Goal: Information Seeking & Learning: Learn about a topic

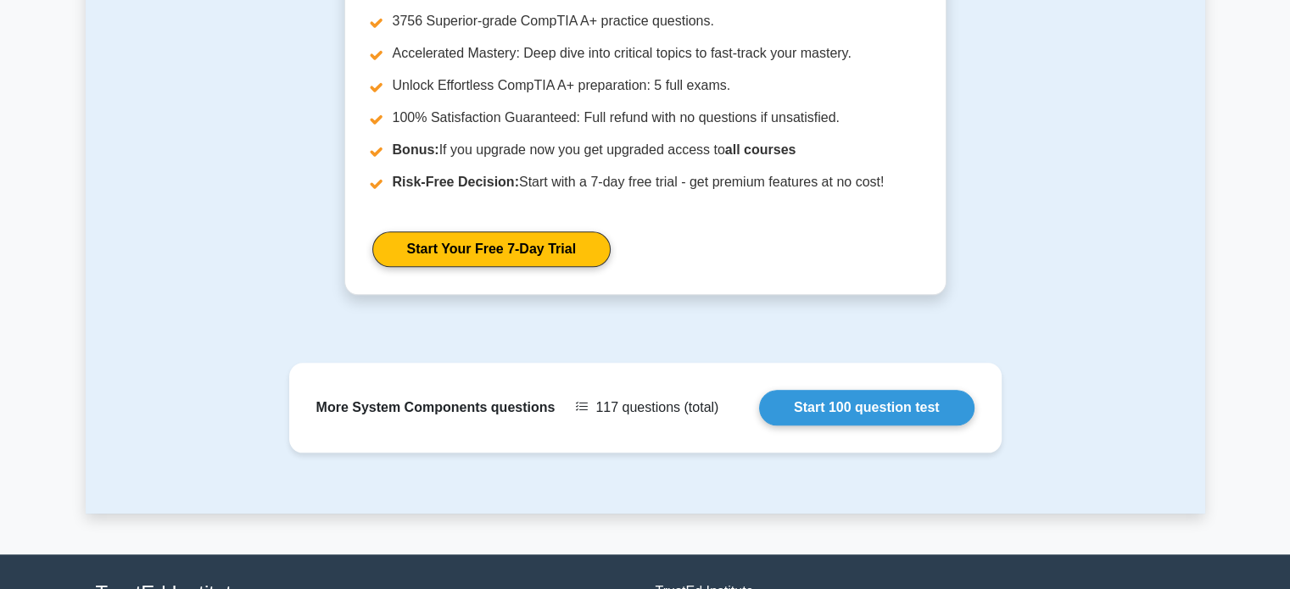
scroll to position [1746, 0]
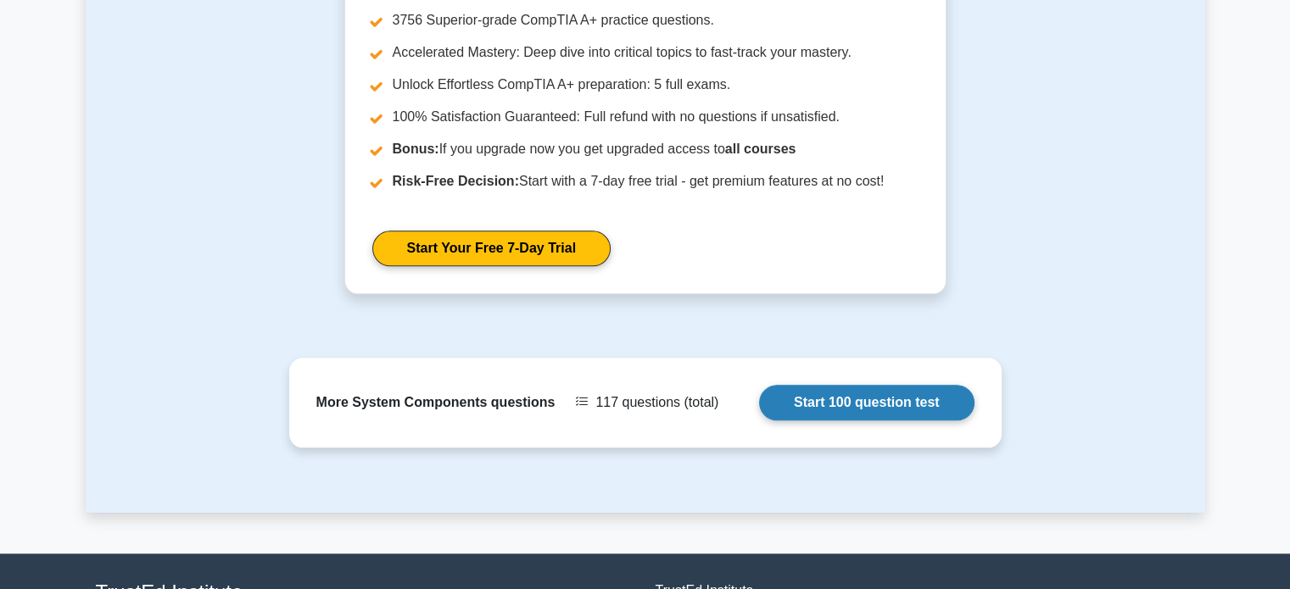
click at [819, 385] on link "Start 100 question test" at bounding box center [866, 403] width 215 height 36
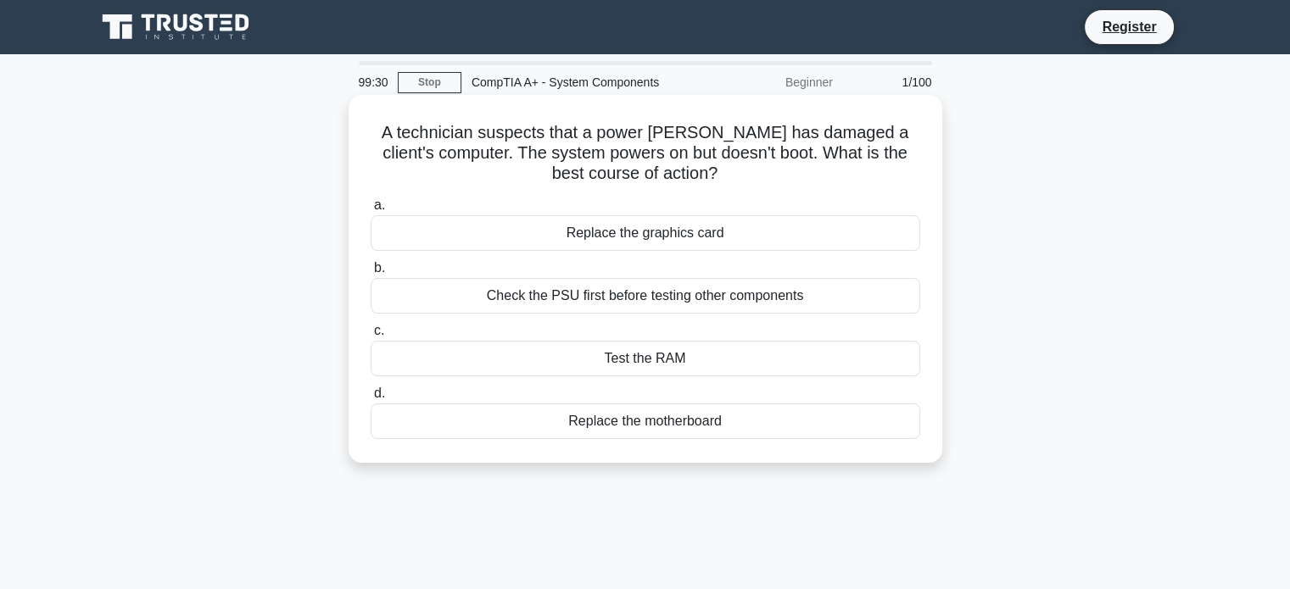
click at [675, 300] on div "Check the PSU first before testing other components" at bounding box center [646, 296] width 550 height 36
click at [371, 274] on input "b. Check the PSU first before testing other components" at bounding box center [371, 268] width 0 height 11
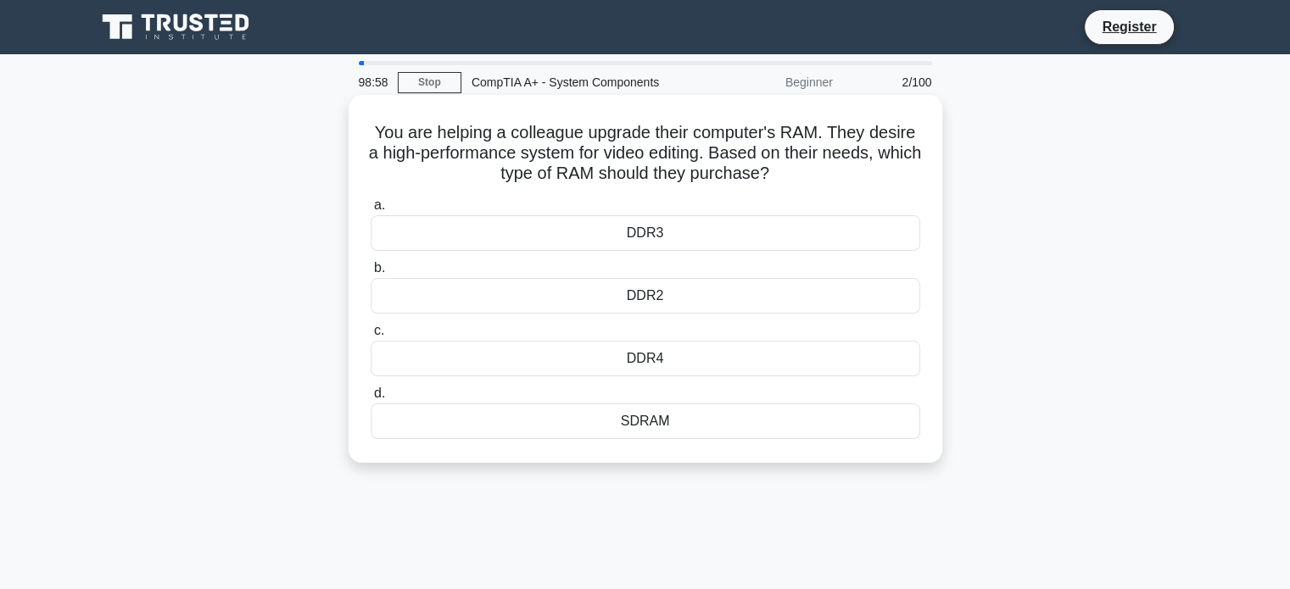
click at [623, 355] on div "DDR4" at bounding box center [646, 359] width 550 height 36
click at [371, 337] on input "c. DDR4" at bounding box center [371, 331] width 0 height 11
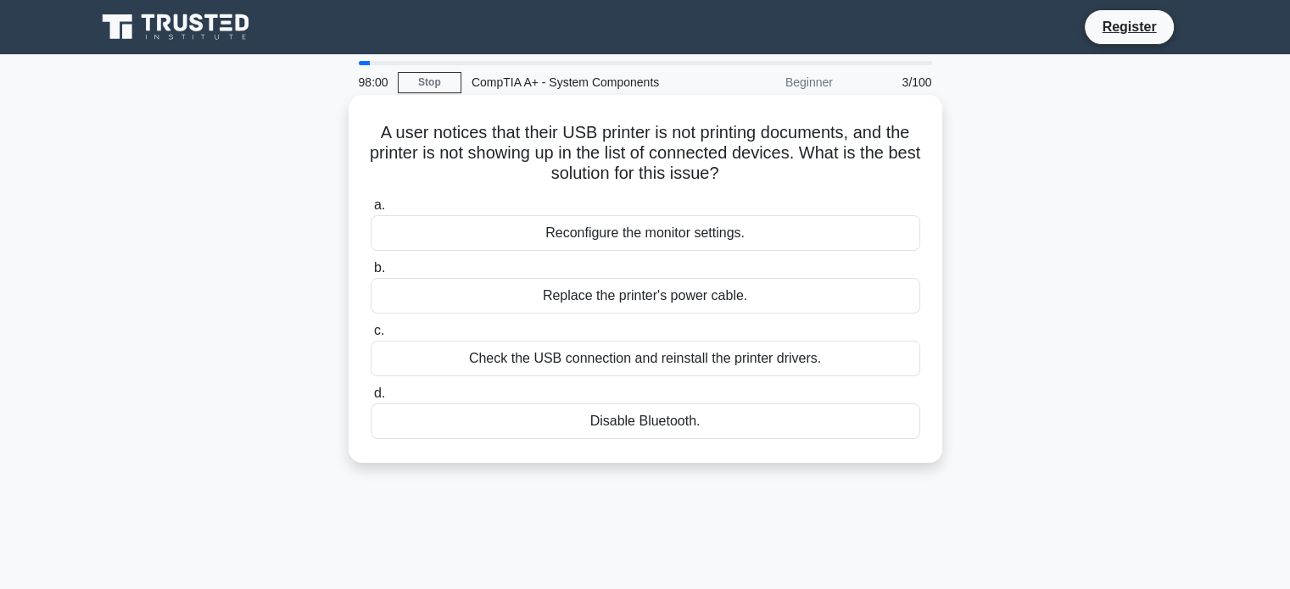
click at [668, 357] on div "Check the USB connection and reinstall the printer drivers." at bounding box center [646, 359] width 550 height 36
click at [371, 337] on input "c. Check the USB connection and reinstall the printer drivers." at bounding box center [371, 331] width 0 height 11
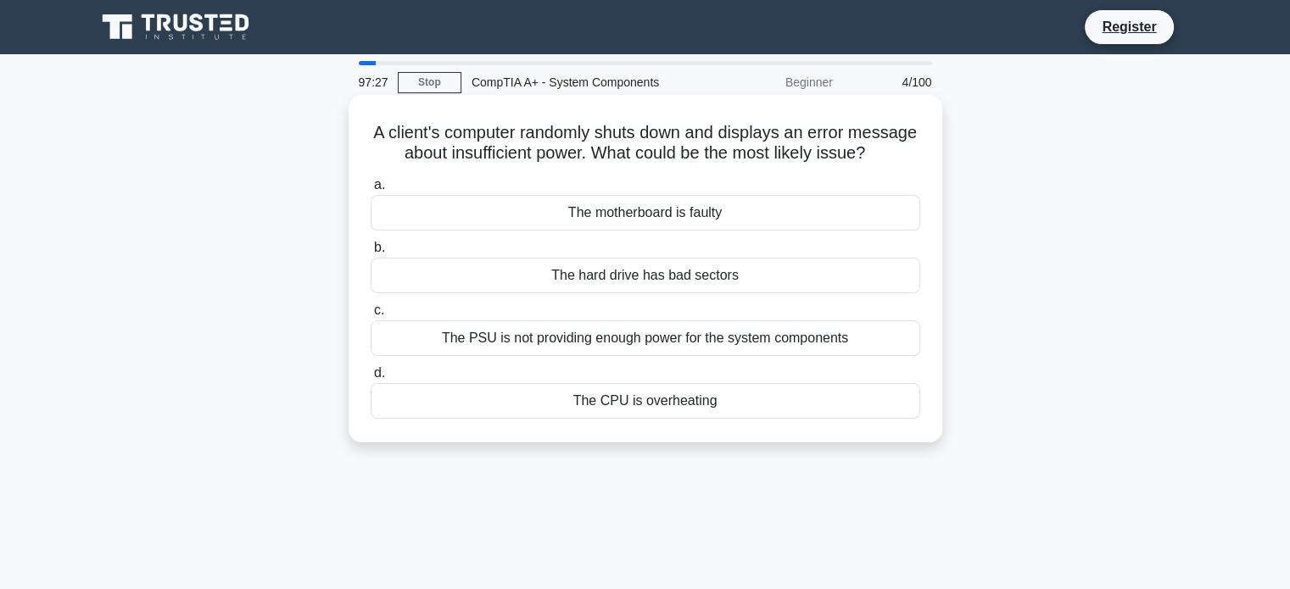
click at [542, 356] on div "The PSU is not providing enough power for the system components" at bounding box center [646, 339] width 550 height 36
click at [371, 316] on input "c. The PSU is not providing enough power for the system components" at bounding box center [371, 310] width 0 height 11
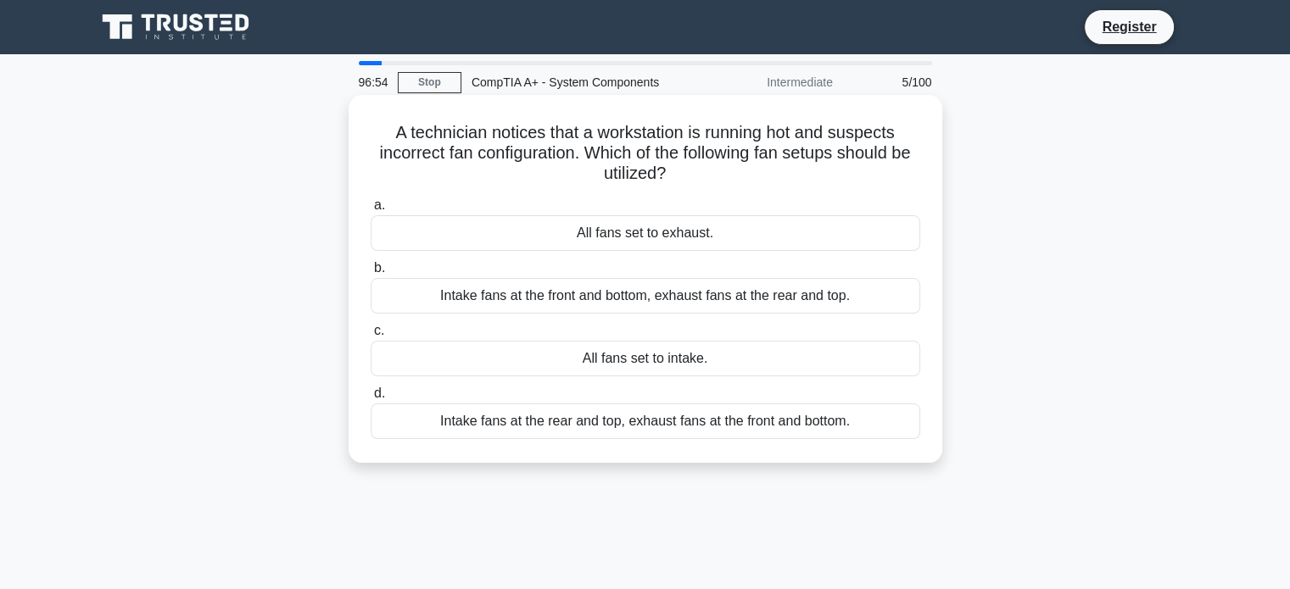
click at [669, 426] on div "Intake fans at the rear and top, exhaust fans at the front and bottom." at bounding box center [646, 422] width 550 height 36
click at [371, 400] on input "d. Intake fans at the rear and top, exhaust fans at the front and bottom." at bounding box center [371, 393] width 0 height 11
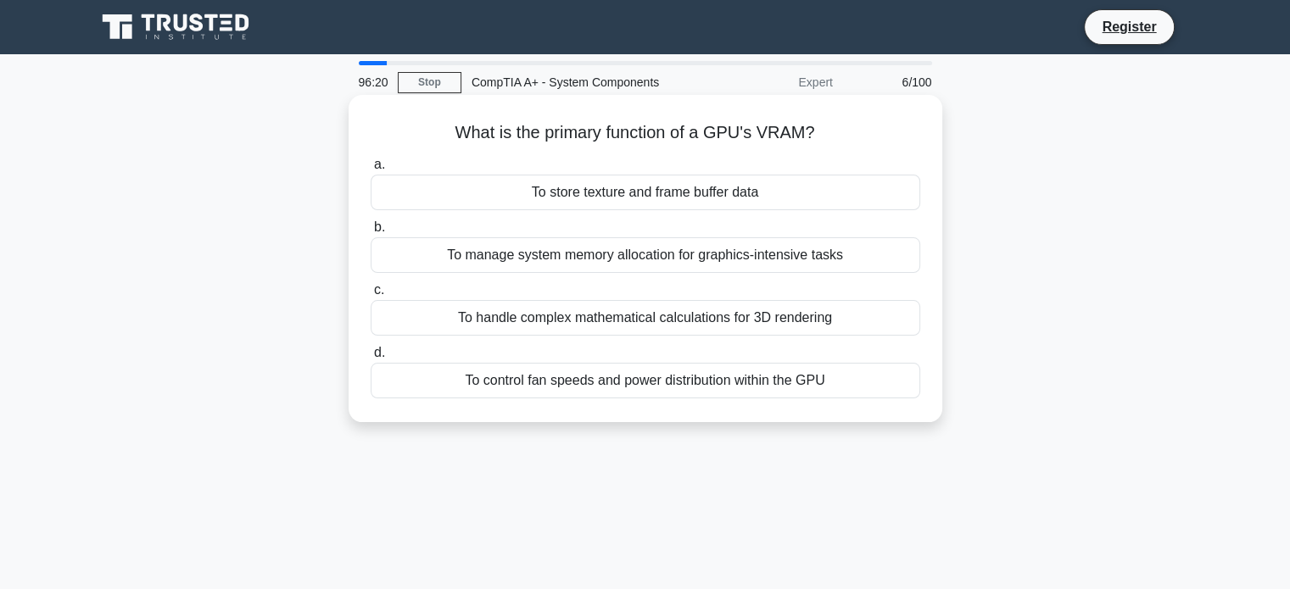
click at [556, 262] on div "To manage system memory allocation for graphics-intensive tasks" at bounding box center [646, 255] width 550 height 36
click at [371, 233] on input "b. To manage system memory allocation for graphics-intensive tasks" at bounding box center [371, 227] width 0 height 11
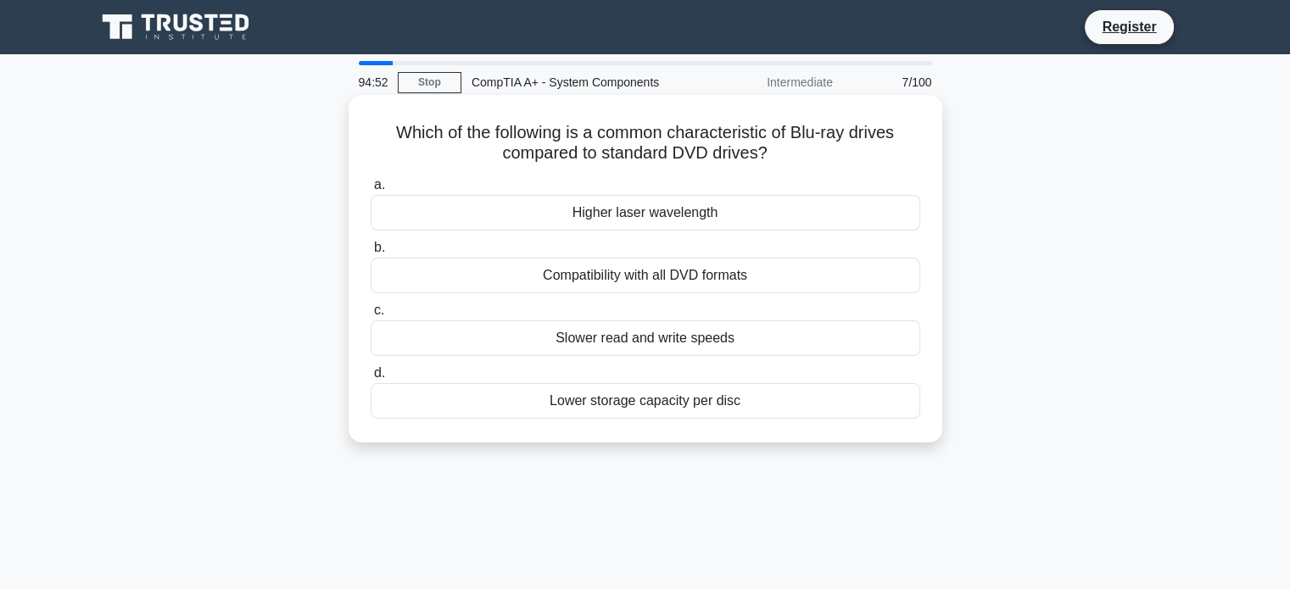
click at [569, 215] on div "Higher laser wavelength" at bounding box center [646, 213] width 550 height 36
click at [371, 191] on input "a. Higher laser wavelength" at bounding box center [371, 185] width 0 height 11
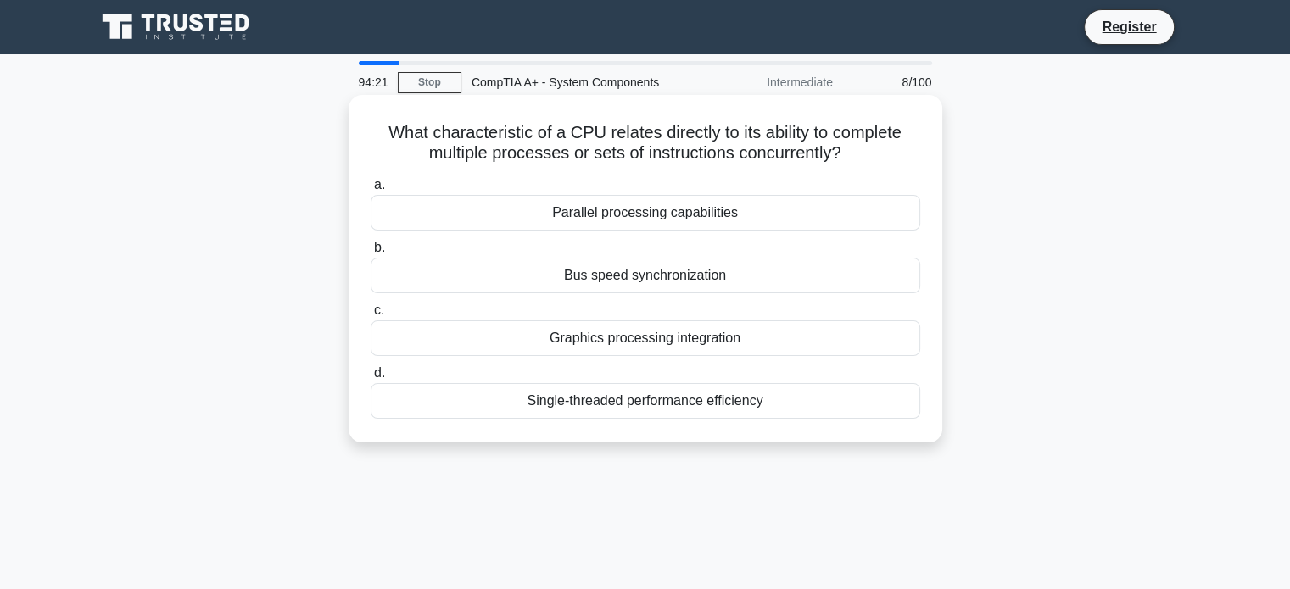
click at [657, 215] on div "Parallel processing capabilities" at bounding box center [646, 213] width 550 height 36
click at [371, 191] on input "a. Parallel processing capabilities" at bounding box center [371, 185] width 0 height 11
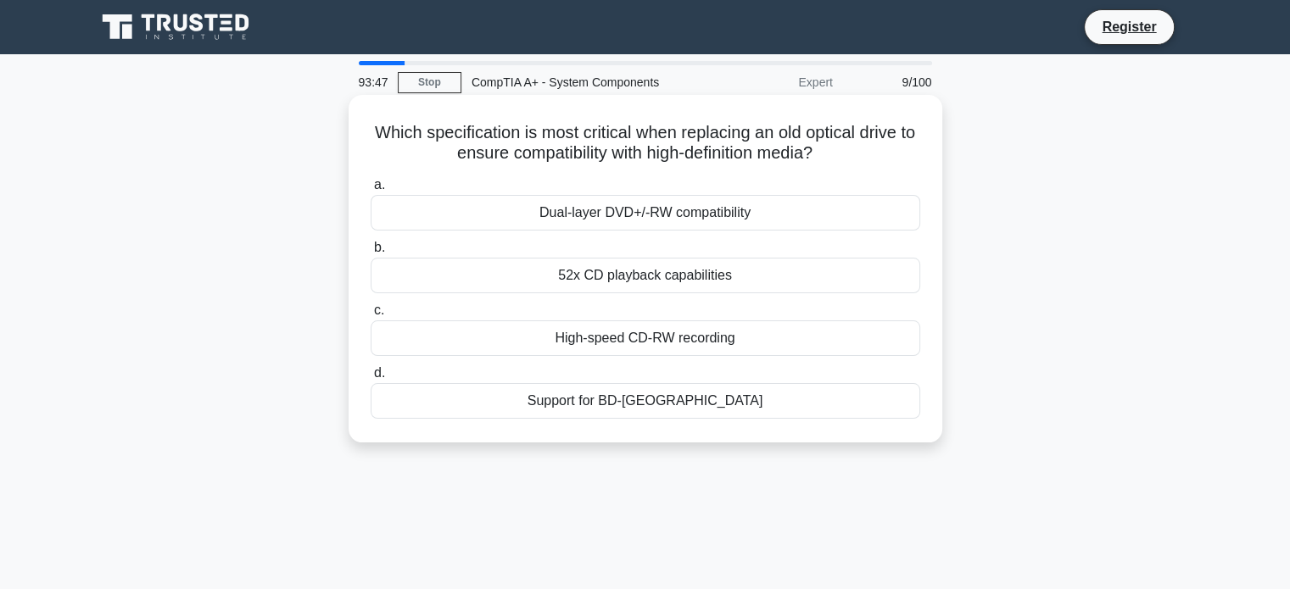
click at [638, 400] on div "Support for BD-[GEOGRAPHIC_DATA]" at bounding box center [646, 401] width 550 height 36
click at [371, 379] on input "d. Support for BD-ROM" at bounding box center [371, 373] width 0 height 11
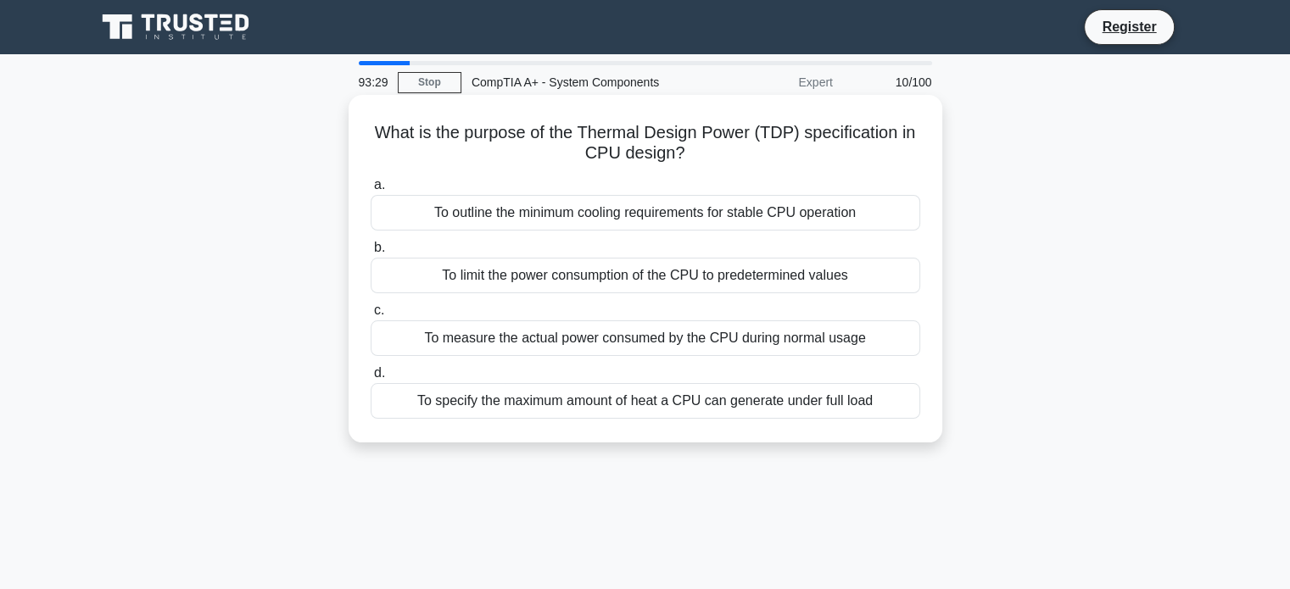
click at [659, 343] on div "To measure the actual power consumed by the CPU during normal usage" at bounding box center [646, 339] width 550 height 36
click at [371, 316] on input "c. To measure the actual power consumed by the CPU during normal usage" at bounding box center [371, 310] width 0 height 11
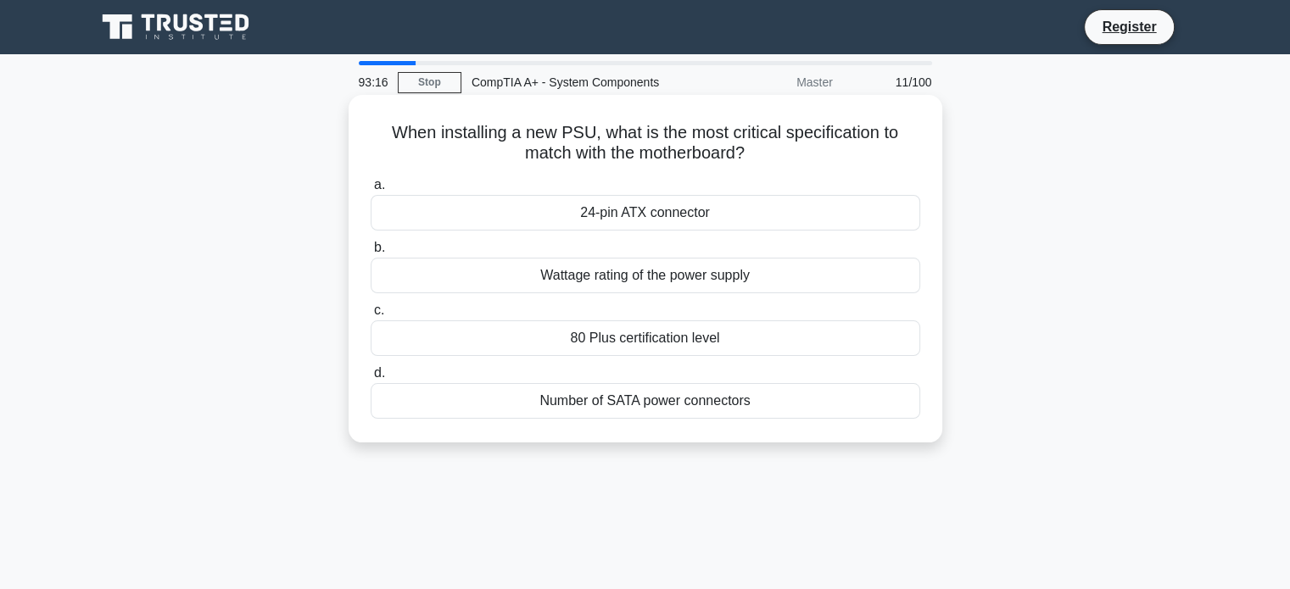
click at [615, 212] on div "24-pin ATX connector" at bounding box center [646, 213] width 550 height 36
click at [371, 191] on input "a. 24-pin ATX connector" at bounding box center [371, 185] width 0 height 11
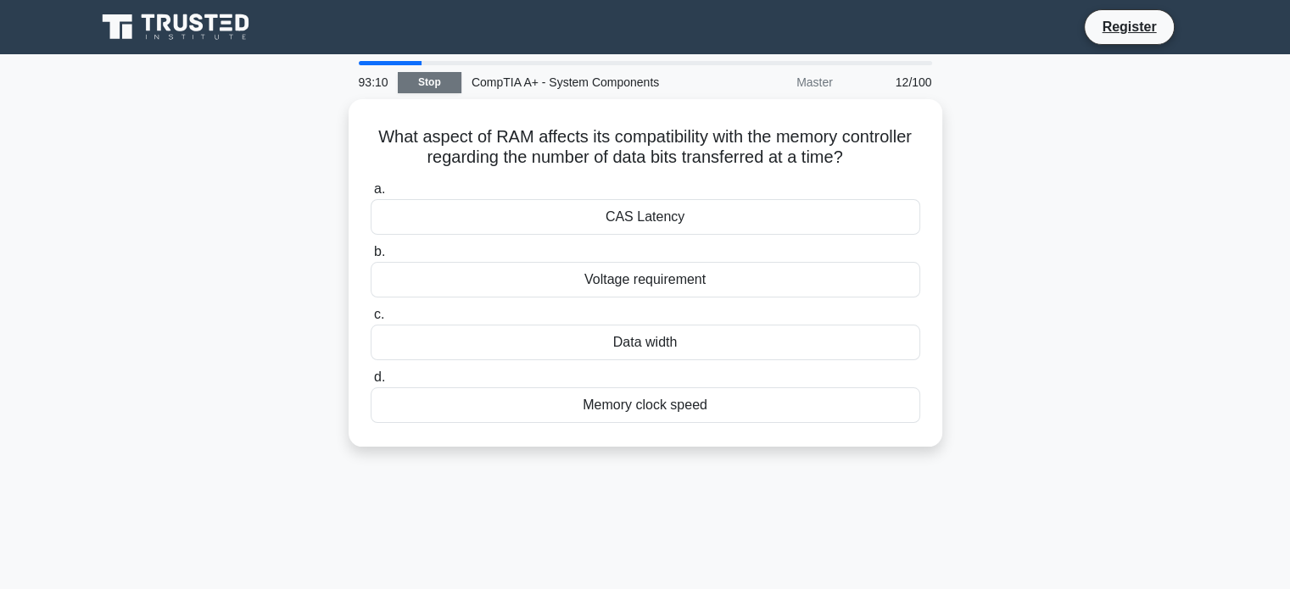
click at [432, 74] on link "Stop" at bounding box center [430, 82] width 64 height 21
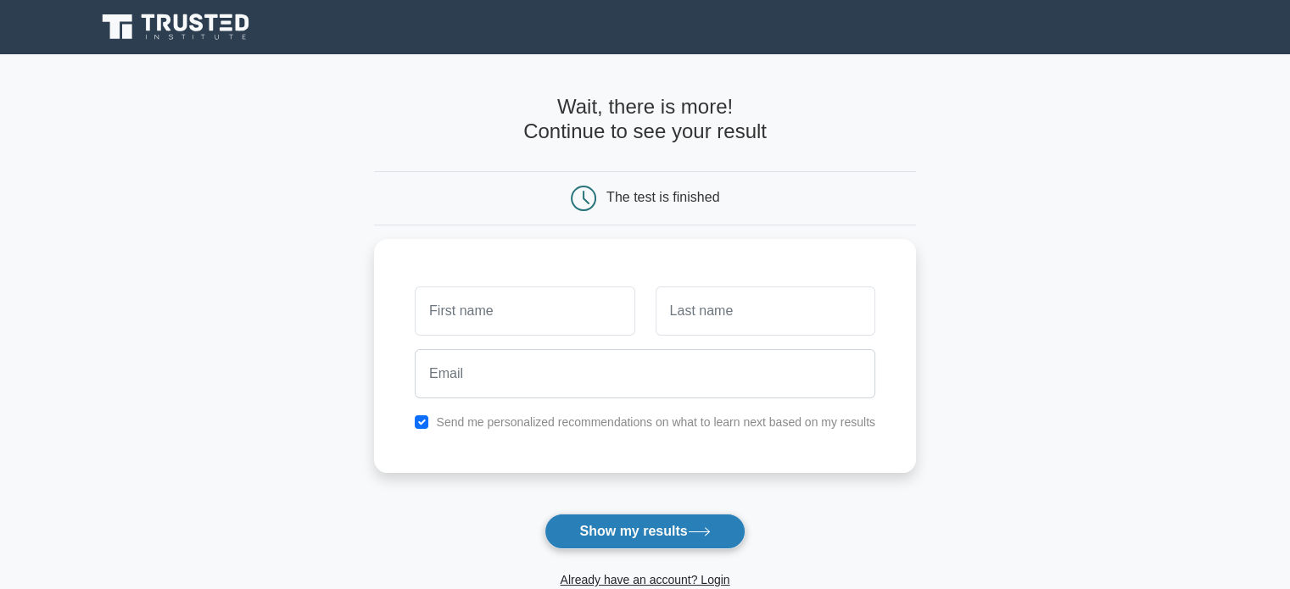
click at [621, 529] on button "Show my results" at bounding box center [645, 532] width 200 height 36
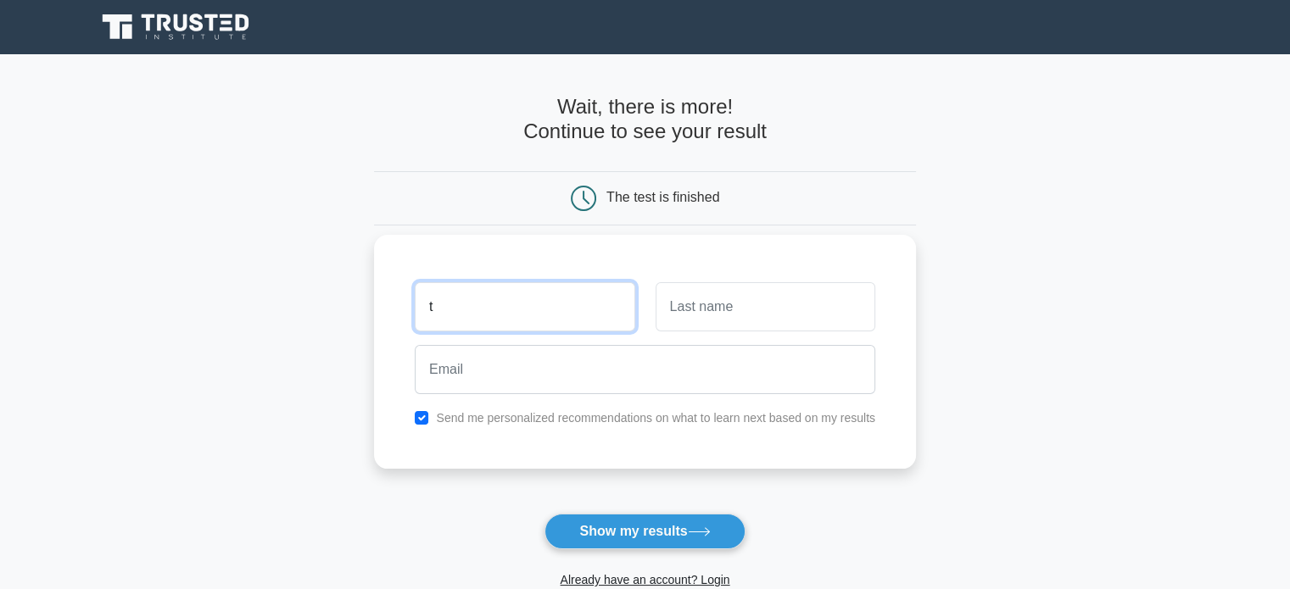
type input "Tshepo"
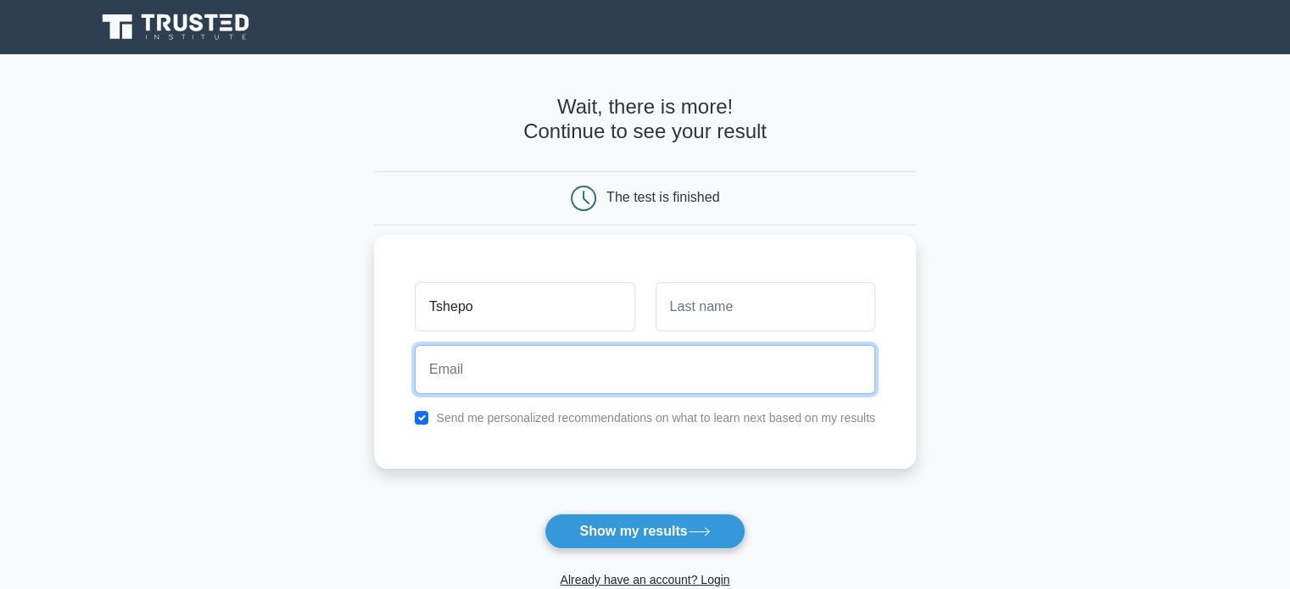
click at [614, 369] on input "email" at bounding box center [645, 369] width 461 height 49
type input "dtshepo706@gmail.com"
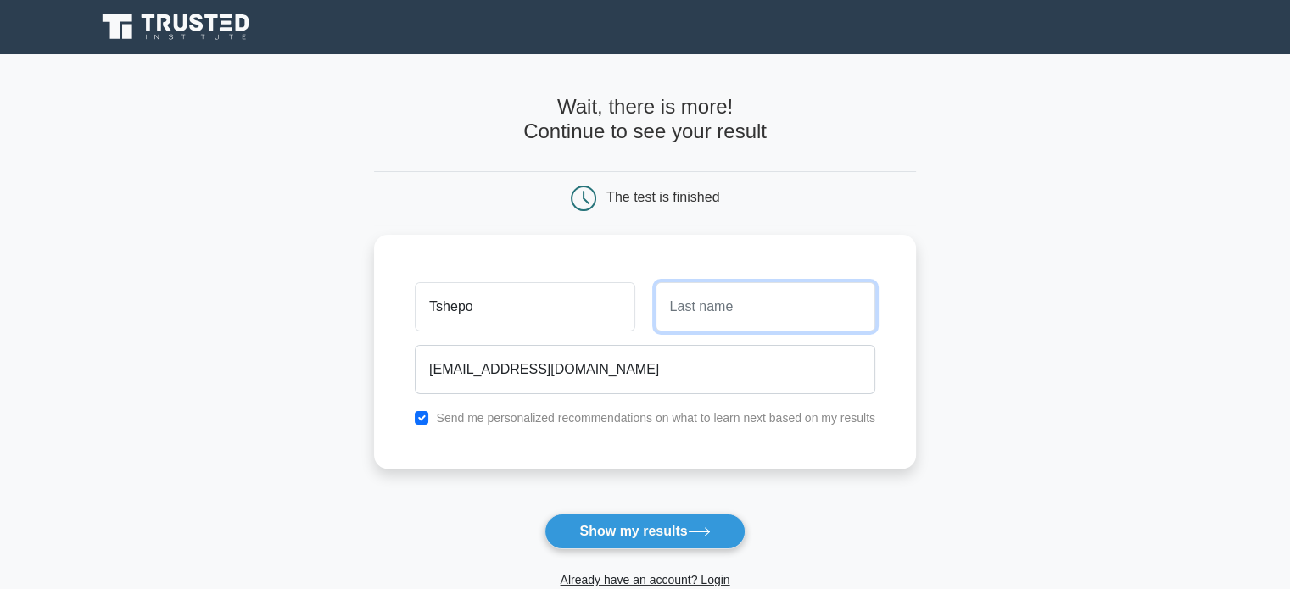
click at [728, 315] on input "text" at bounding box center [766, 306] width 220 height 49
type input "Tlali"
click at [426, 421] on input "checkbox" at bounding box center [422, 418] width 14 height 14
checkbox input "false"
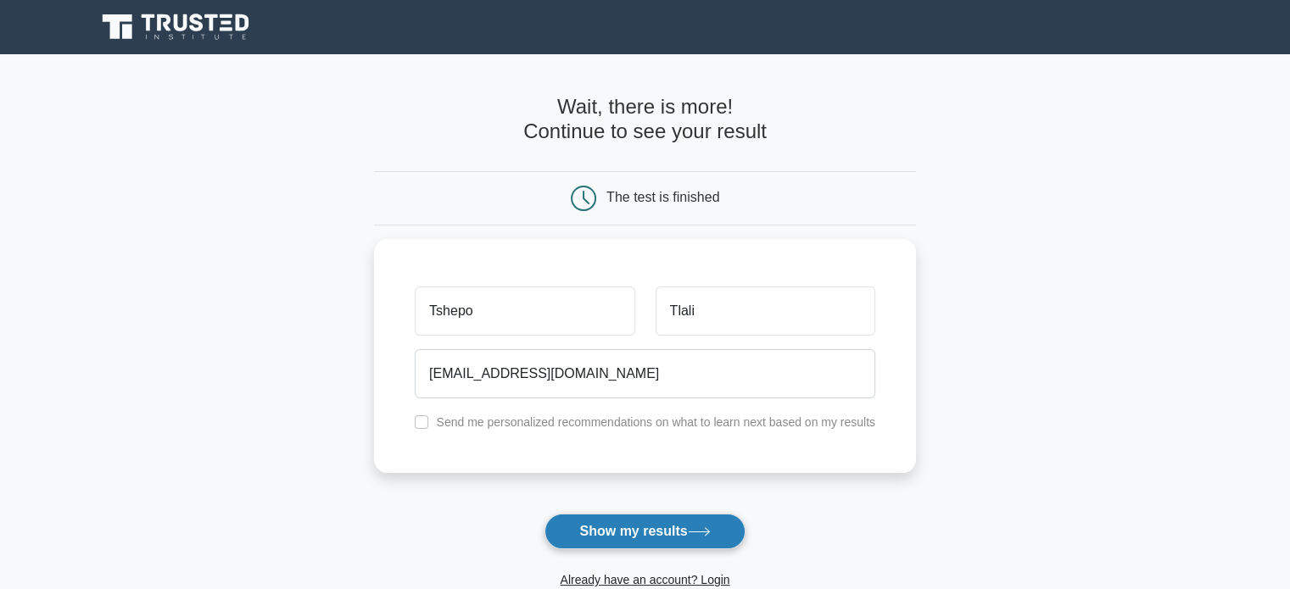
click at [625, 535] on button "Show my results" at bounding box center [645, 532] width 200 height 36
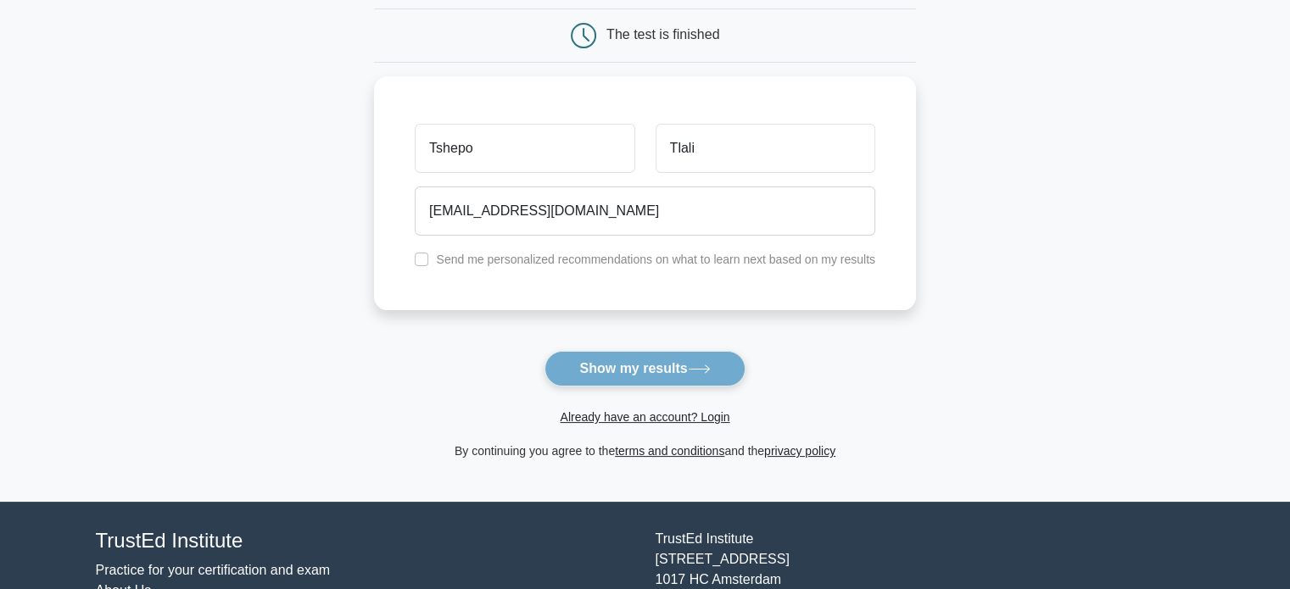
scroll to position [261, 0]
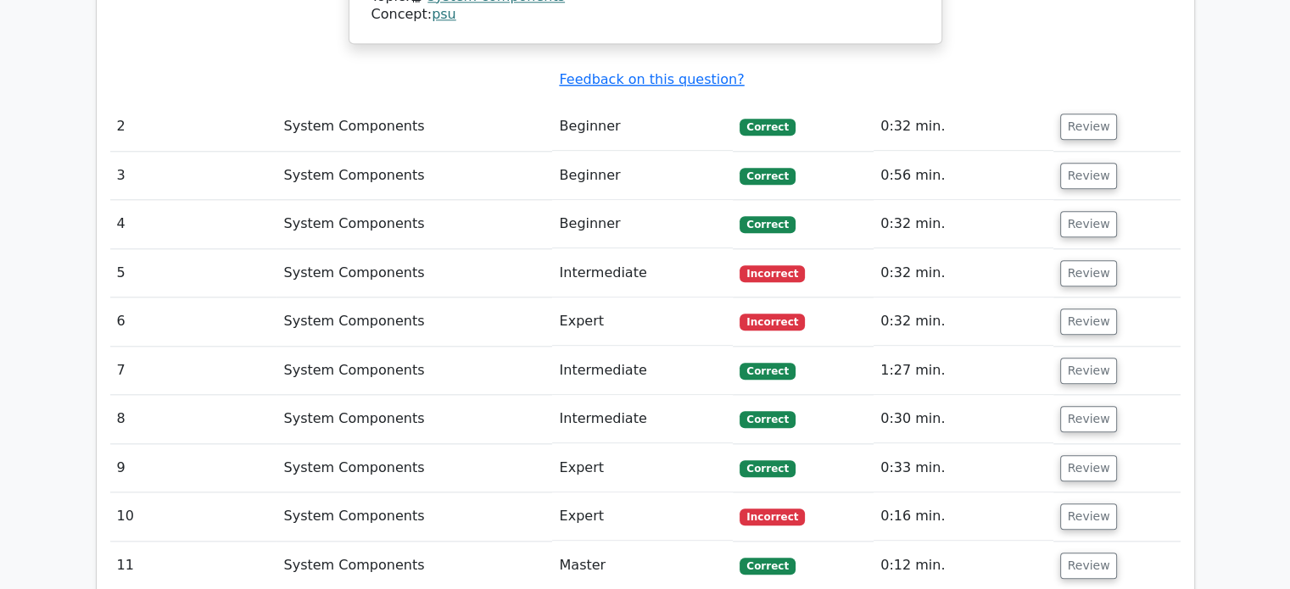
scroll to position [1795, 0]
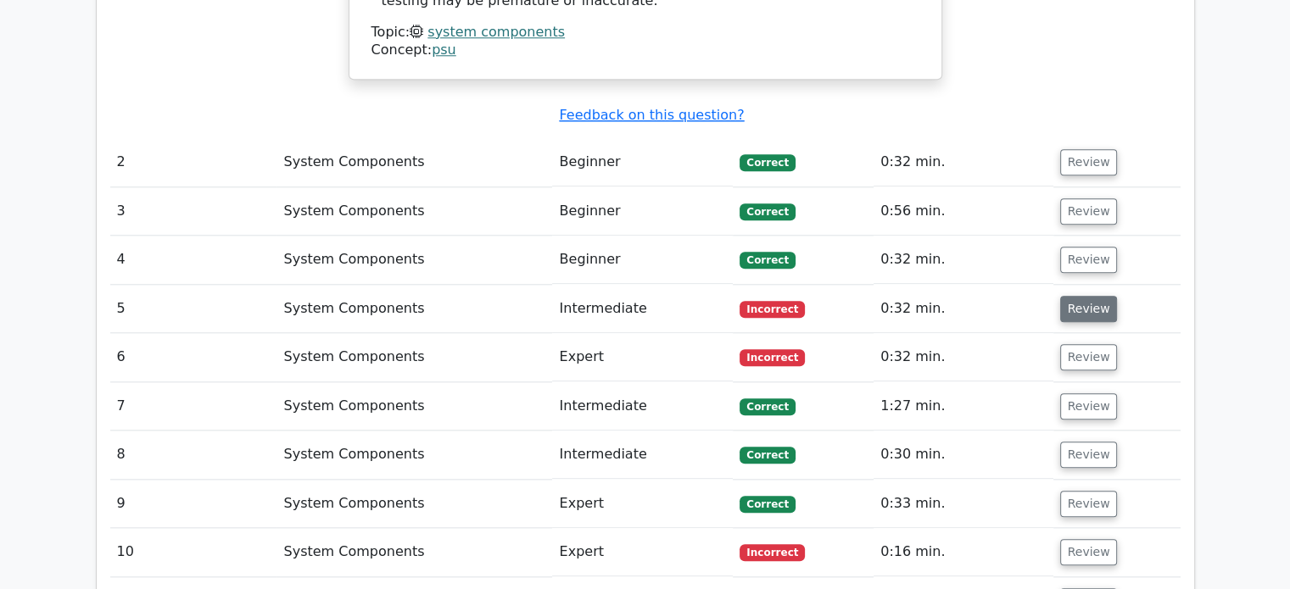
click at [1069, 296] on button "Review" at bounding box center [1089, 309] width 58 height 26
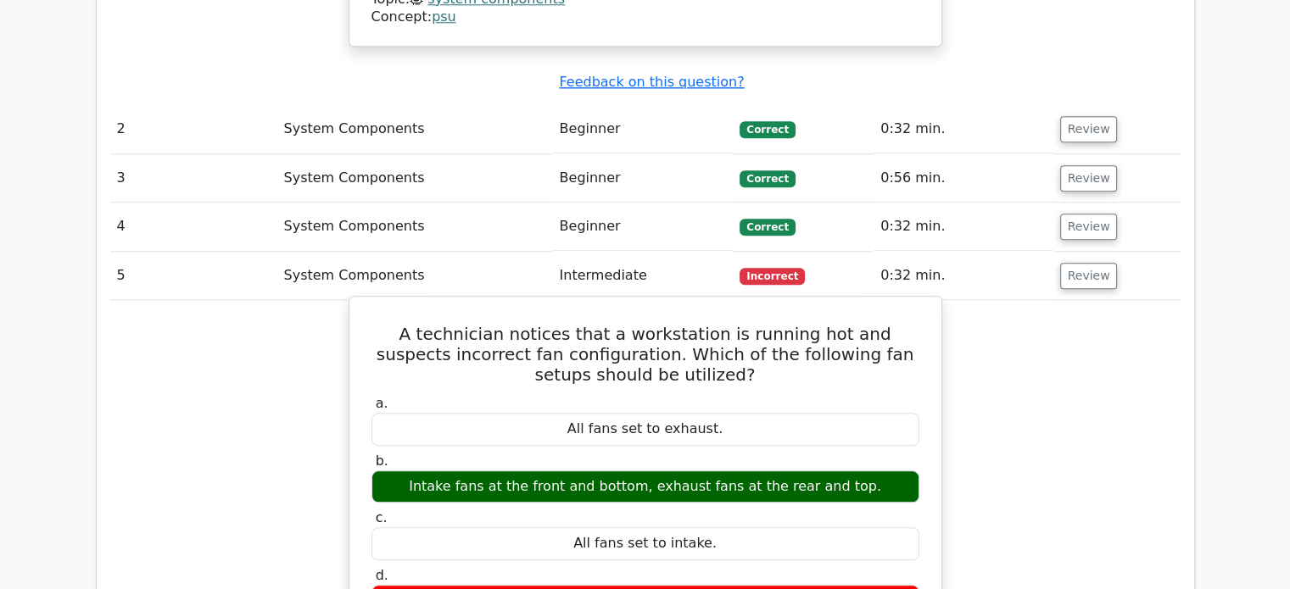
scroll to position [1829, 0]
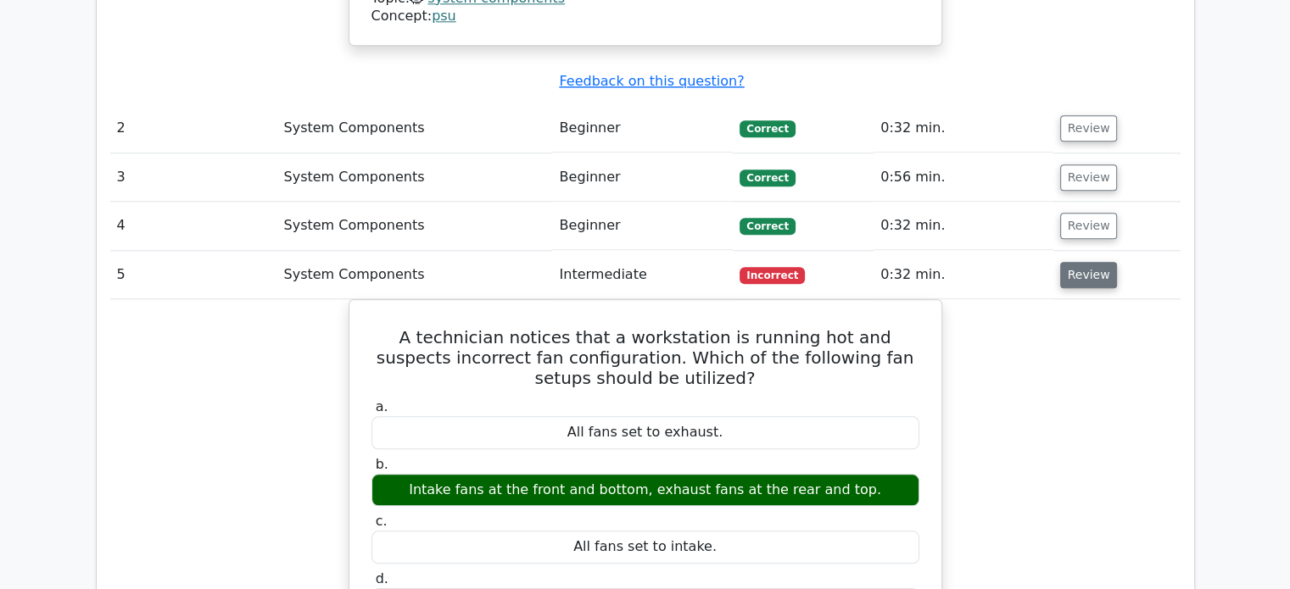
click at [1065, 262] on button "Review" at bounding box center [1089, 275] width 58 height 26
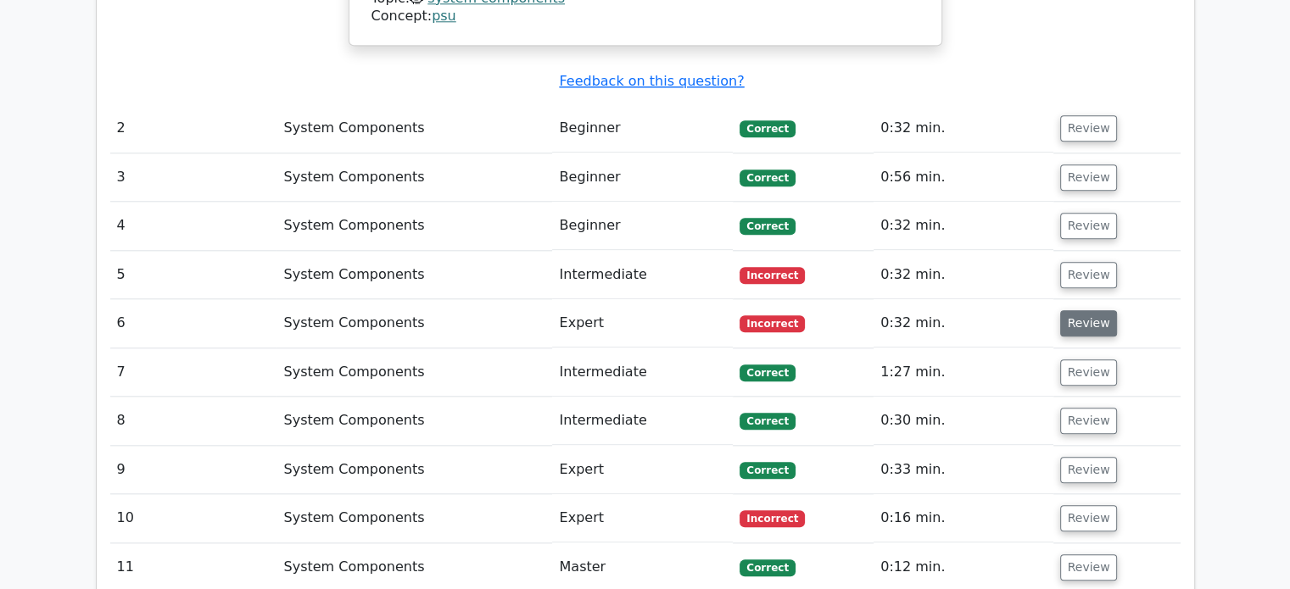
click at [1088, 310] on button "Review" at bounding box center [1089, 323] width 58 height 26
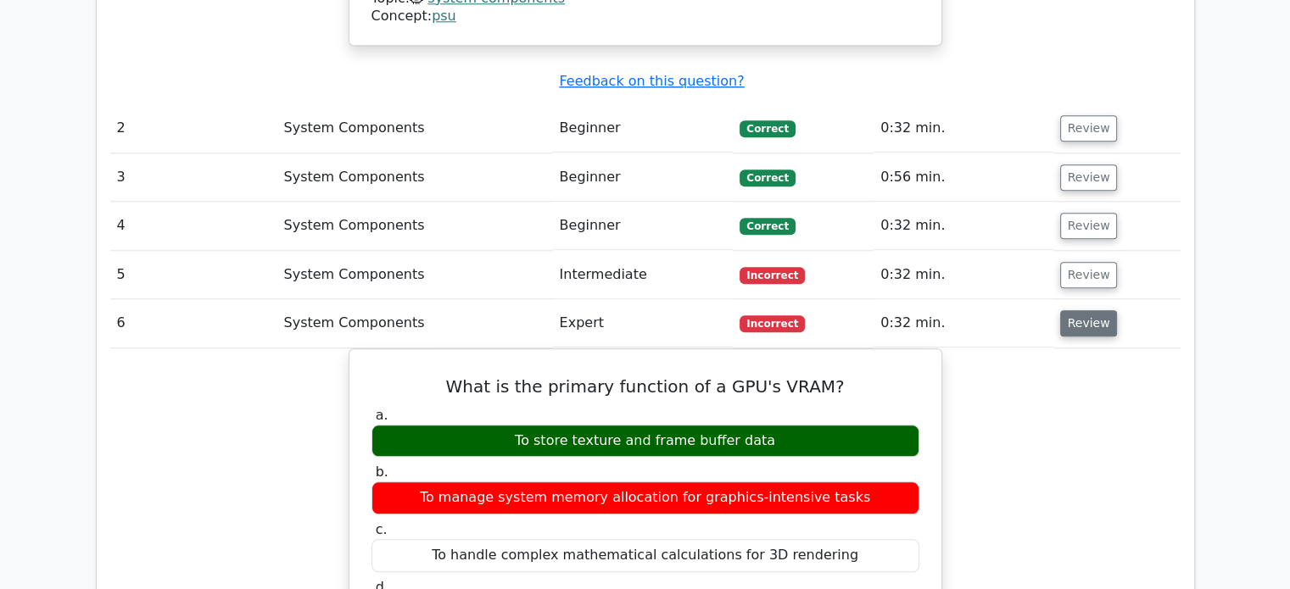
click at [1064, 310] on button "Review" at bounding box center [1089, 323] width 58 height 26
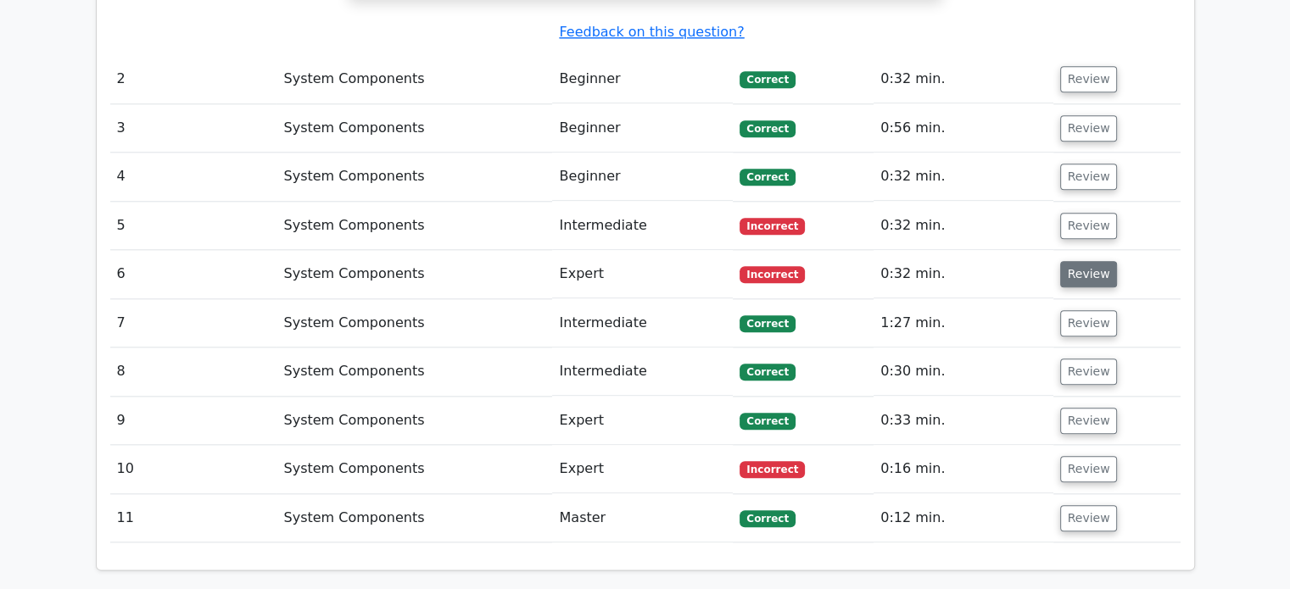
scroll to position [1881, 0]
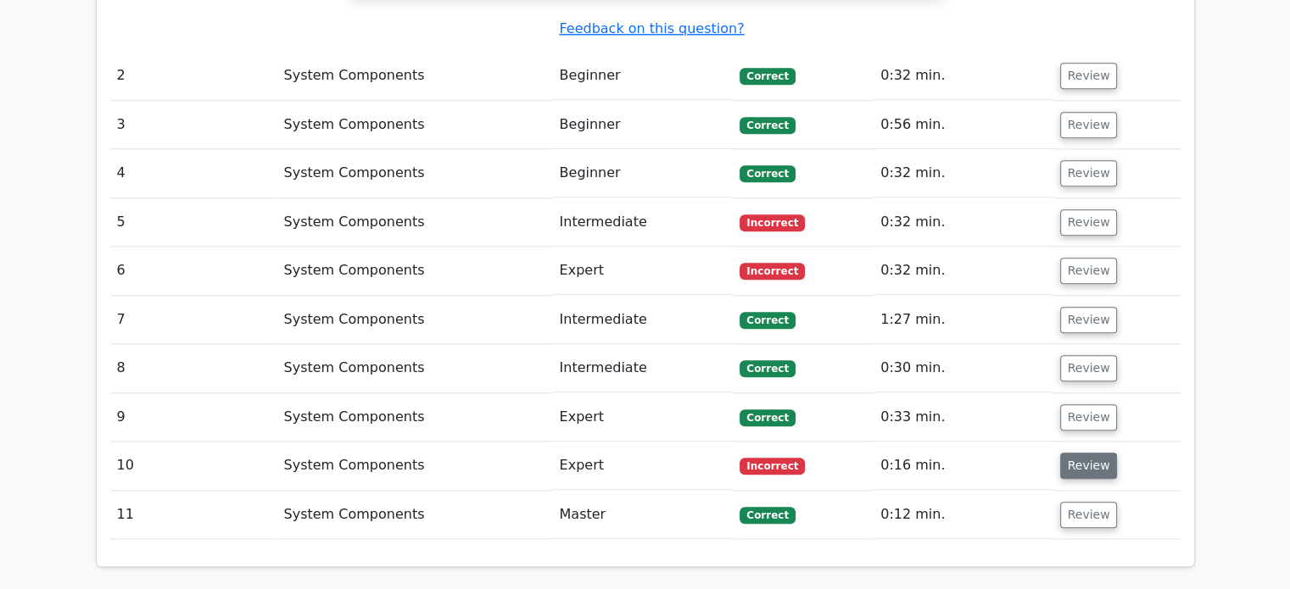
click at [1081, 453] on button "Review" at bounding box center [1089, 466] width 58 height 26
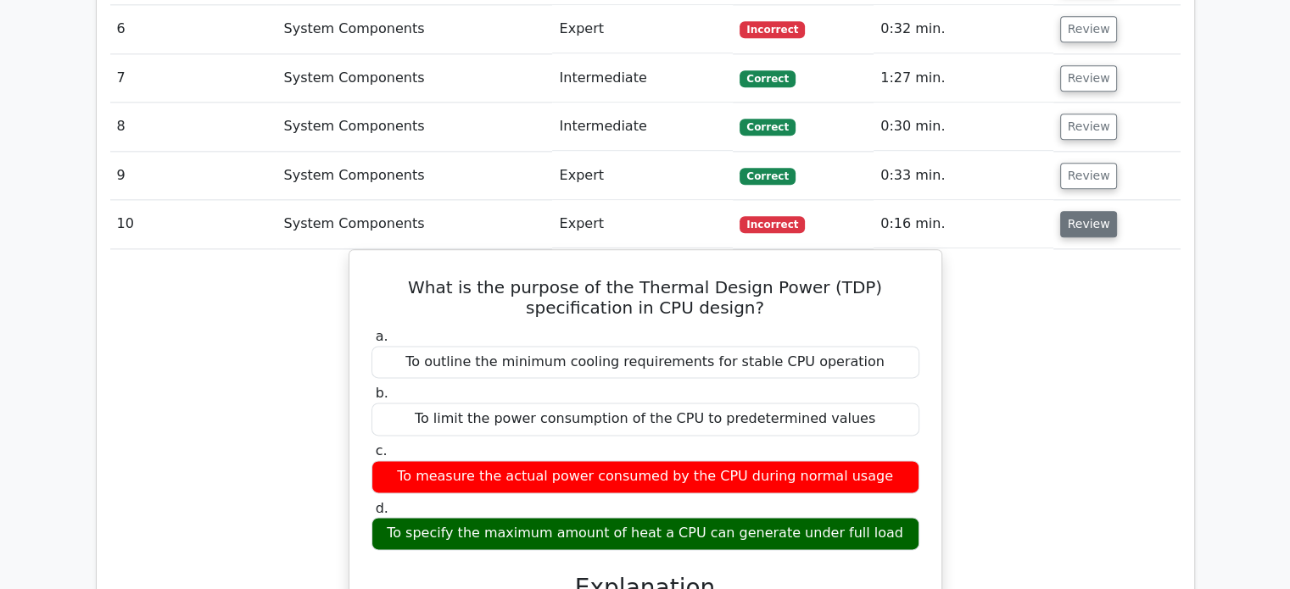
scroll to position [2126, 0]
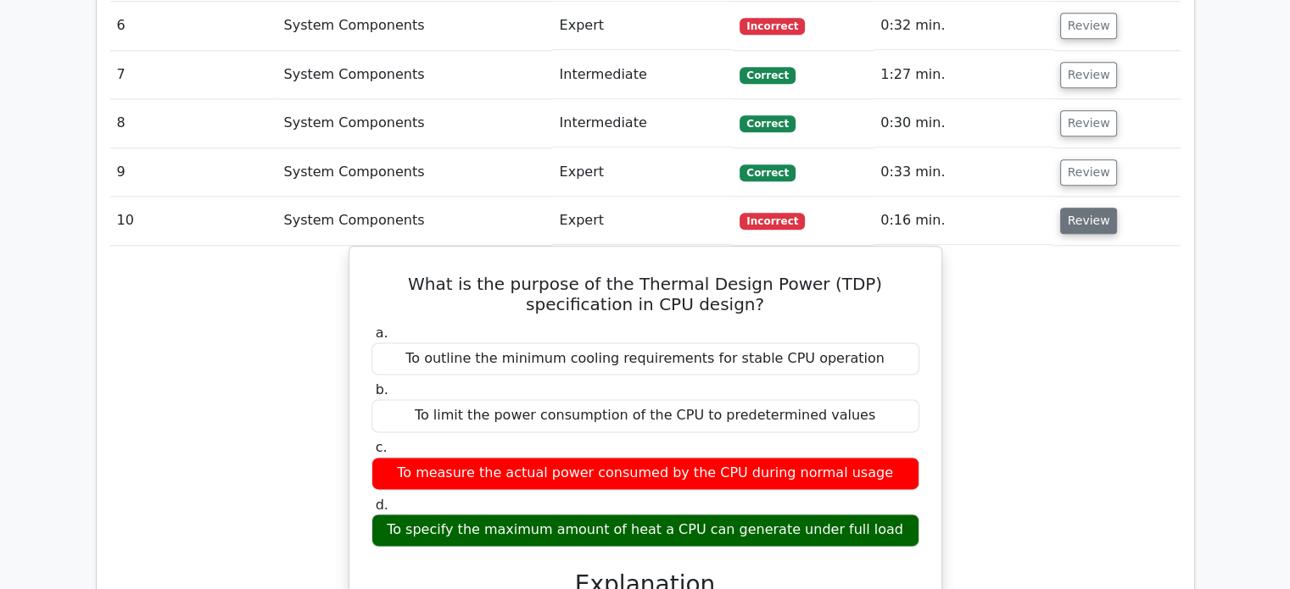
click at [1083, 208] on button "Review" at bounding box center [1089, 221] width 58 height 26
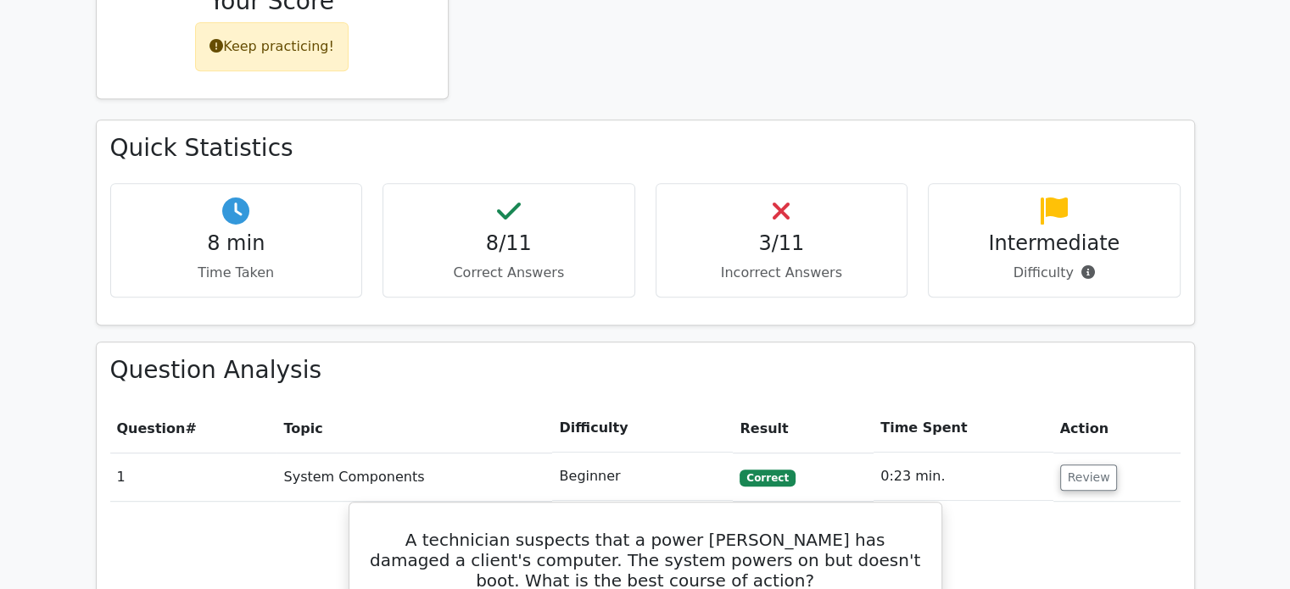
scroll to position [852, 0]
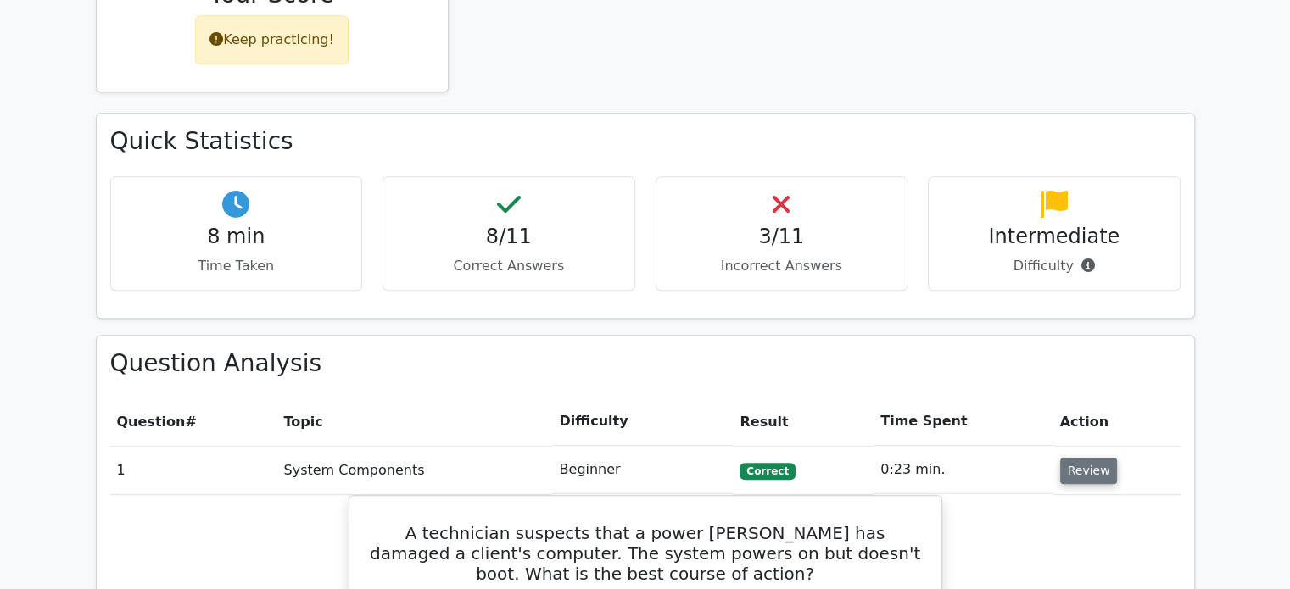
click at [1086, 458] on button "Review" at bounding box center [1089, 471] width 58 height 26
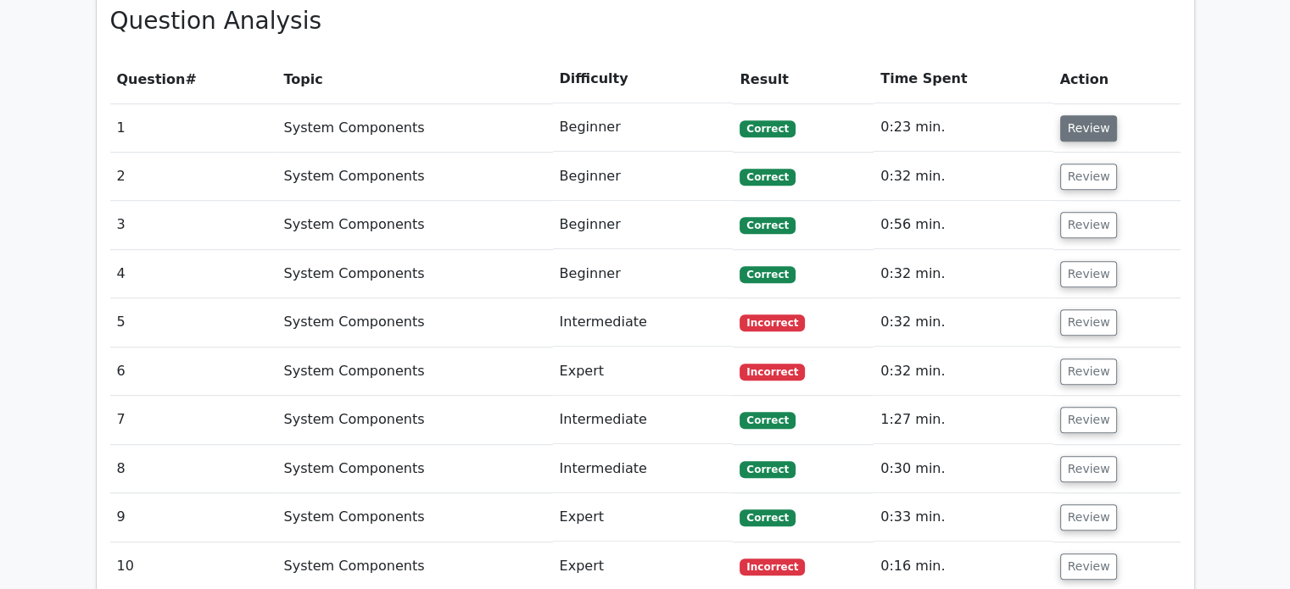
scroll to position [1194, 0]
click at [1062, 505] on button "Review" at bounding box center [1089, 518] width 58 height 26
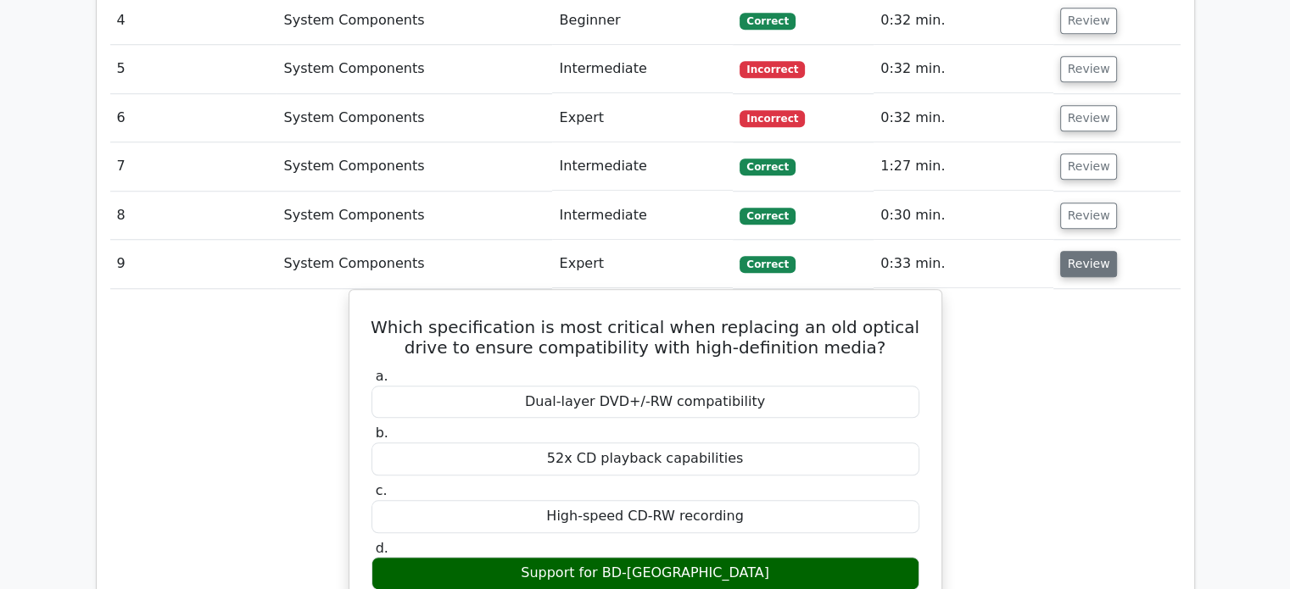
scroll to position [1454, 0]
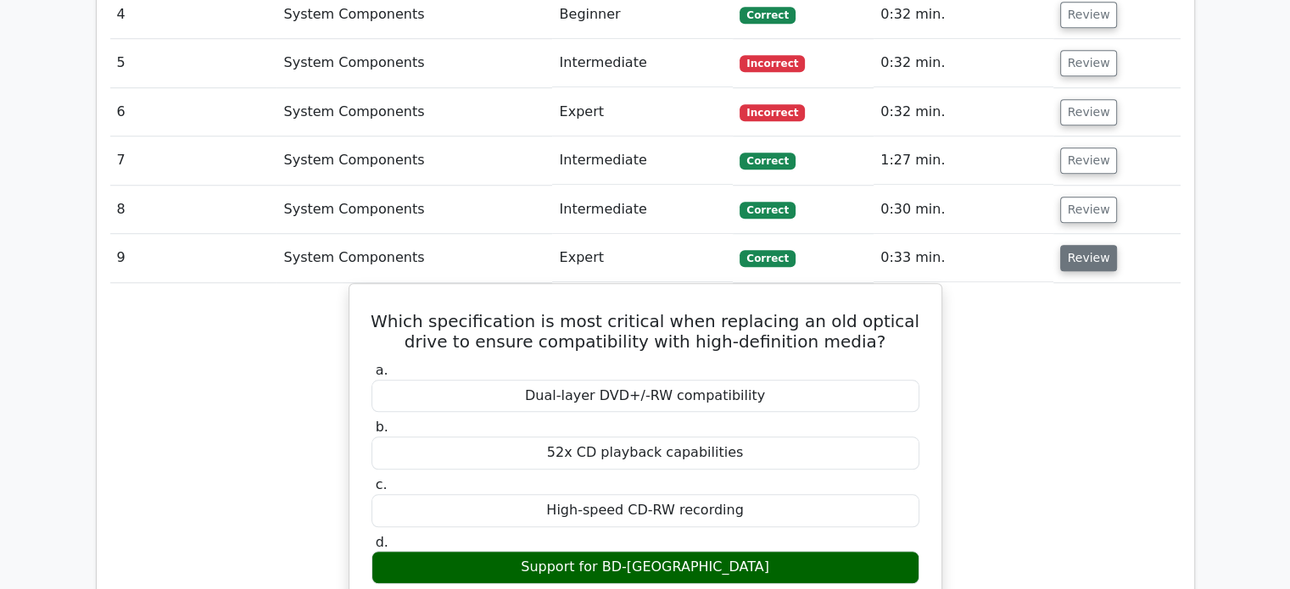
click at [1071, 245] on button "Review" at bounding box center [1089, 258] width 58 height 26
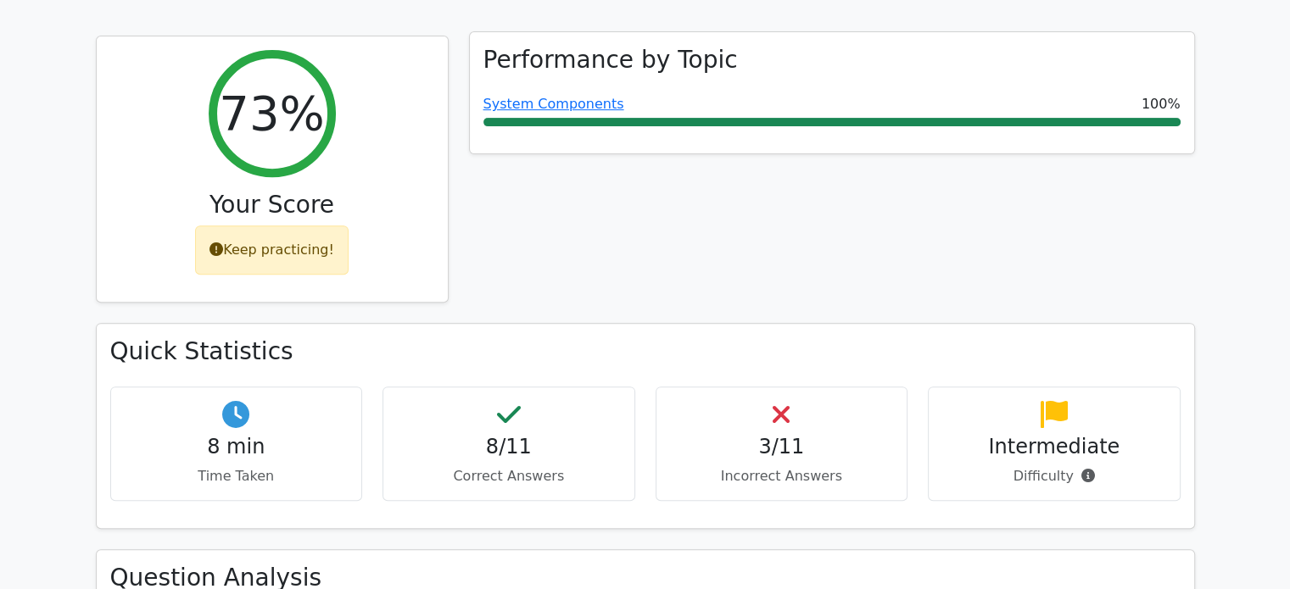
scroll to position [640, 0]
